Goal: Navigation & Orientation: Go to known website

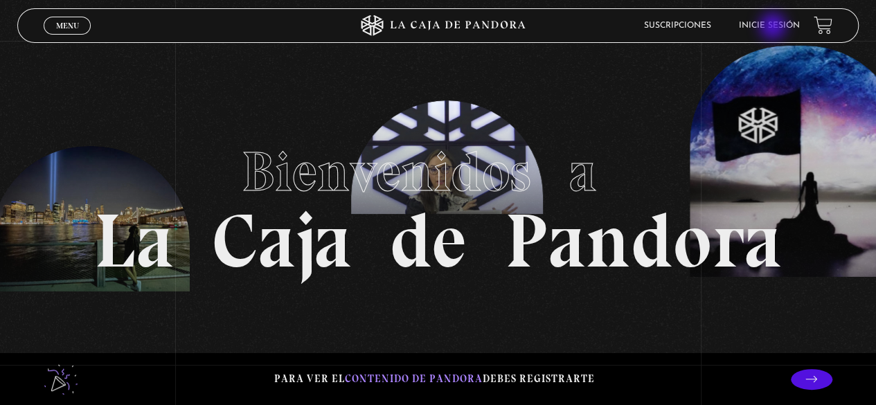
click at [774, 28] on link "Inicie sesión" at bounding box center [769, 25] width 61 height 8
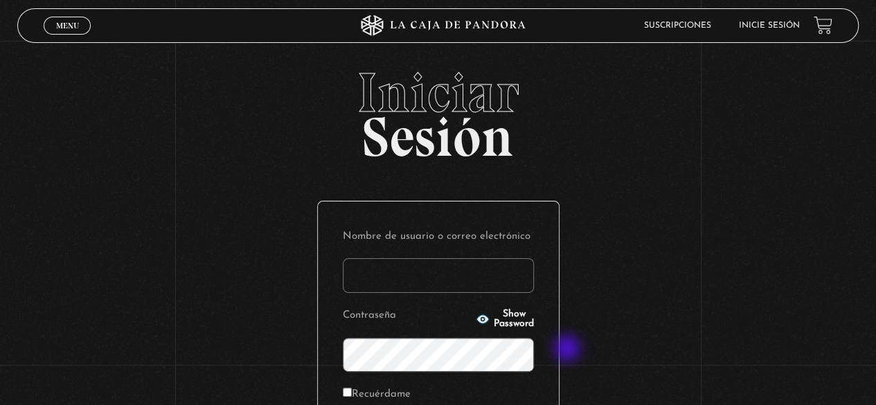
type input "[EMAIL_ADDRESS][DOMAIN_NAME]"
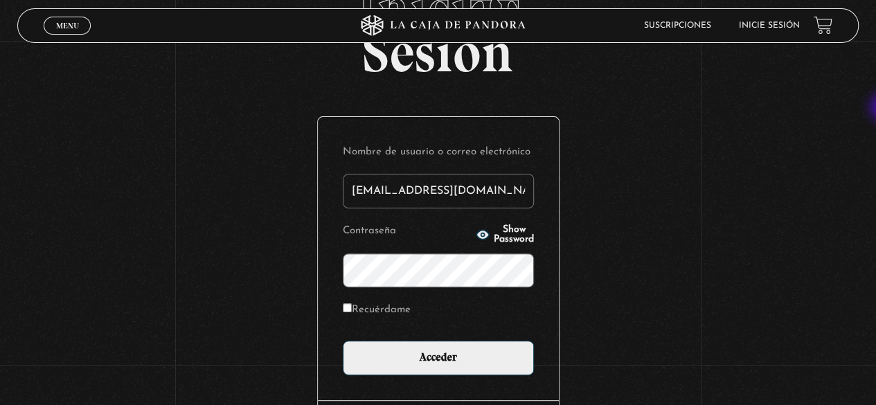
scroll to position [112, 0]
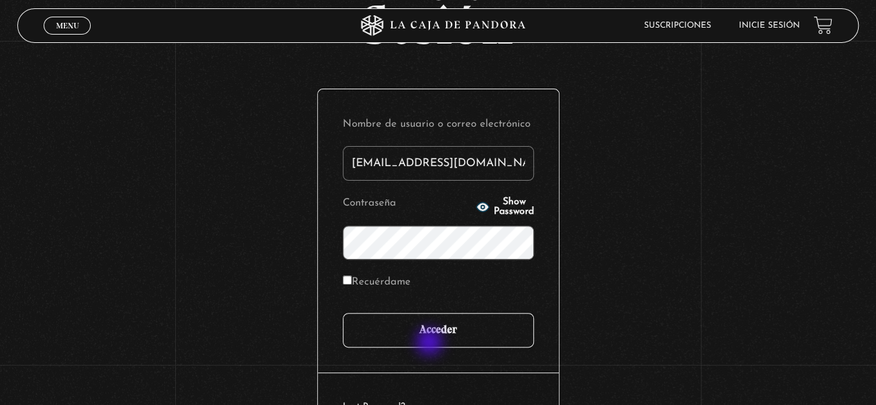
click at [431, 343] on input "Acceder" at bounding box center [438, 330] width 191 height 35
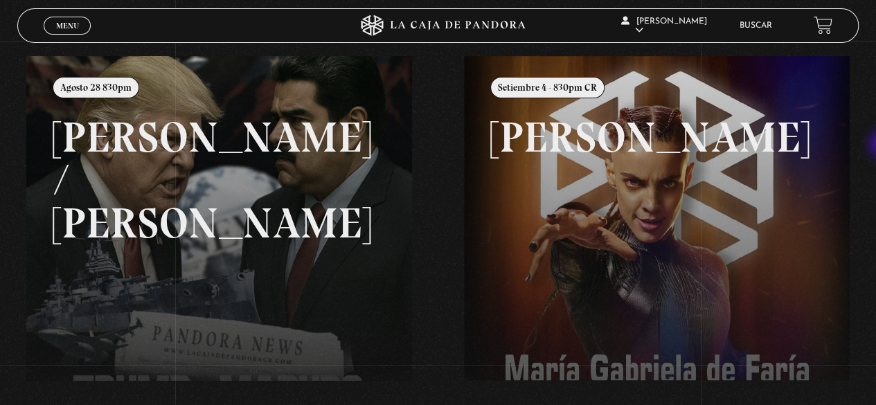
scroll to position [154, 0]
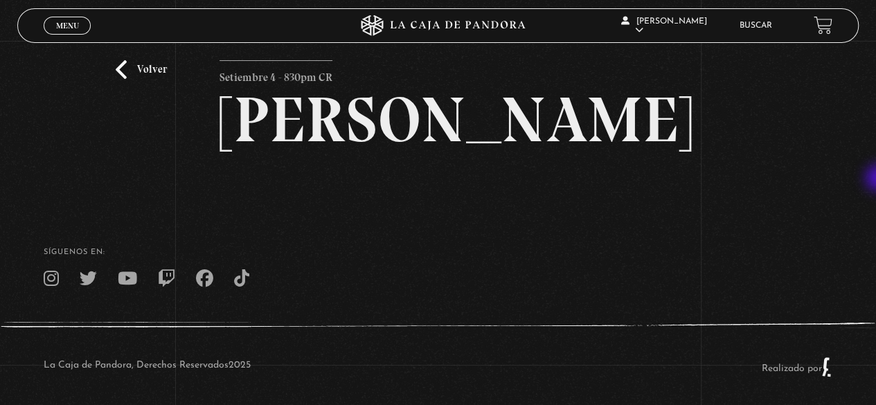
scroll to position [23, 0]
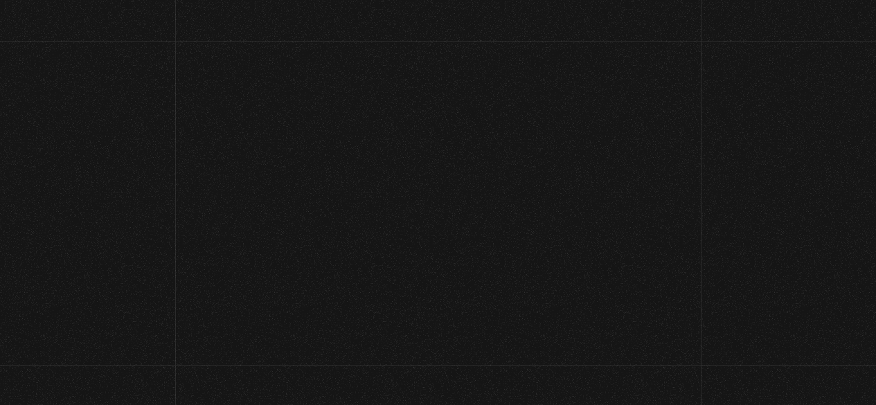
scroll to position [23, 0]
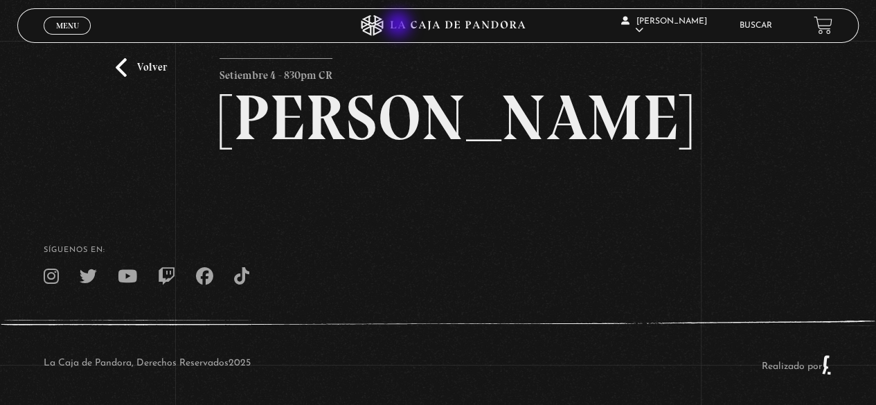
click at [400, 26] on icon at bounding box center [438, 25] width 263 height 21
